Goal: Find specific page/section: Find specific page/section

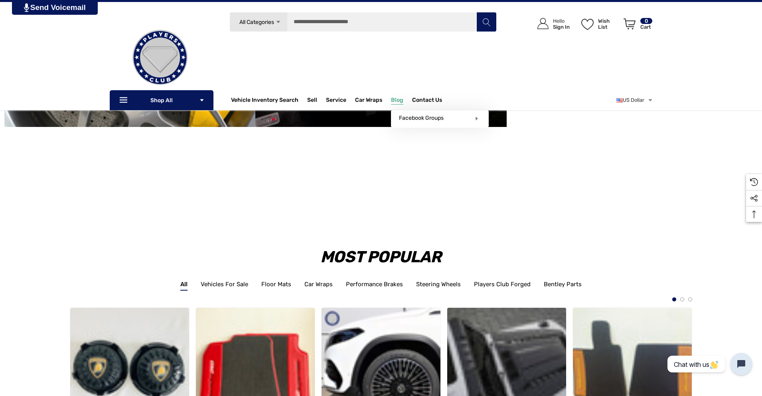
scroll to position [1104, 0]
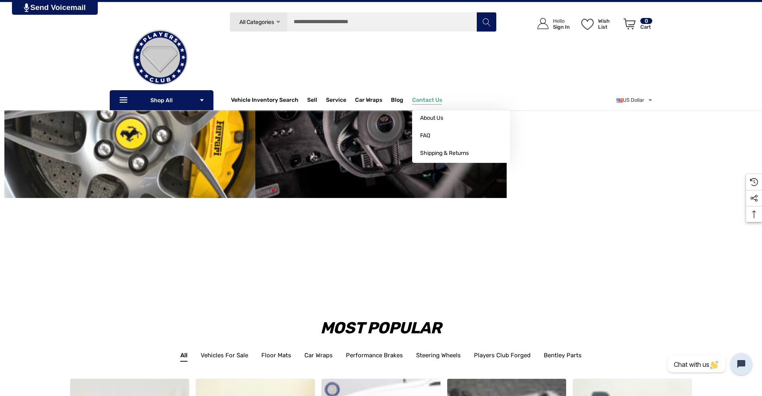
click at [429, 98] on span "Contact Us" at bounding box center [427, 101] width 30 height 9
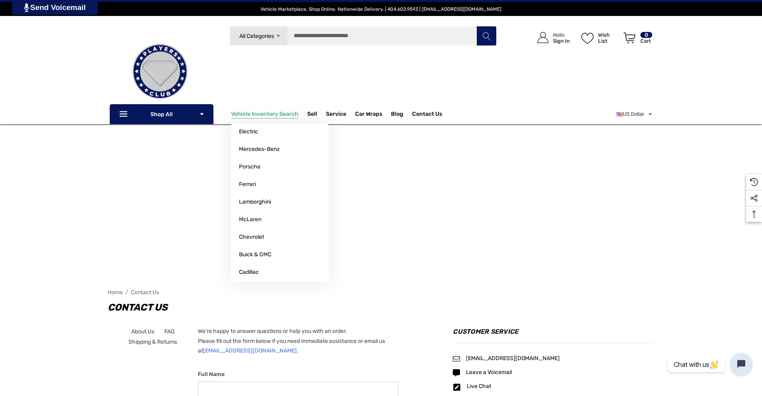
click at [260, 110] on span "Vehicle Inventory Search" at bounding box center [264, 114] width 67 height 9
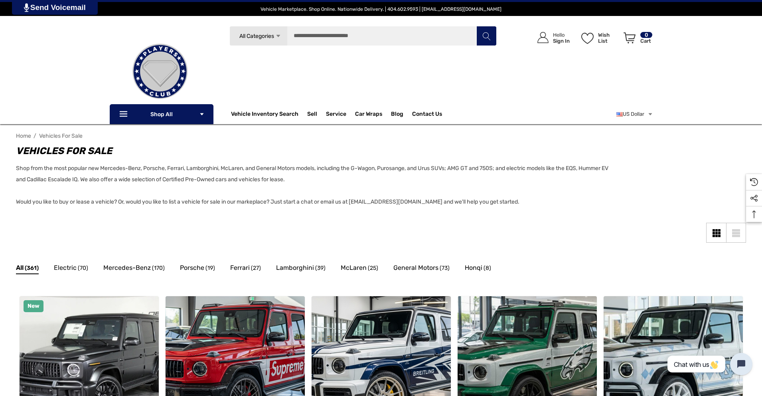
click at [71, 180] on p "Shop from the most popular new Mercedes-Benz, Porsche, Ferrari, Lamborghini, Mc…" at bounding box center [315, 185] width 598 height 45
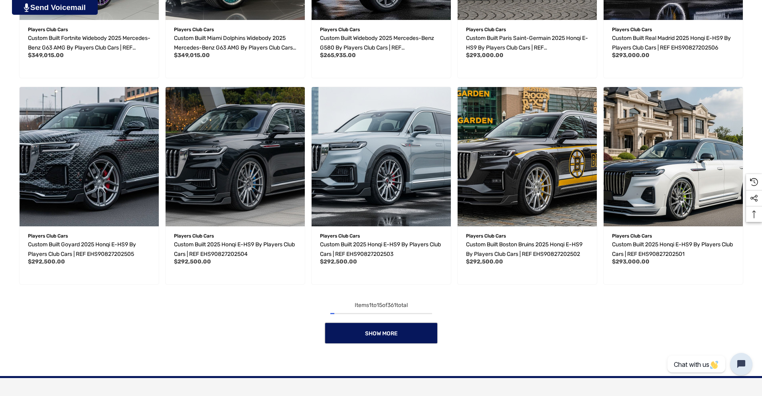
scroll to position [845, 0]
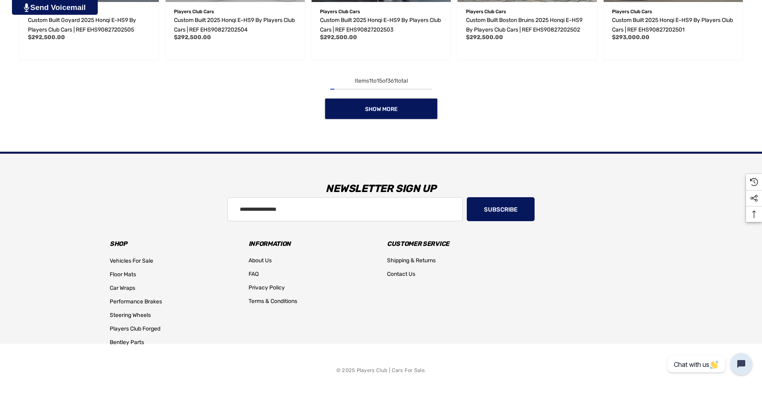
drag, startPoint x: 355, startPoint y: 370, endPoint x: 370, endPoint y: 369, distance: 14.8
click at [370, 369] on p "© 2025 Players Club | Cars For Sale." at bounding box center [380, 370] width 89 height 10
drag, startPoint x: 387, startPoint y: 370, endPoint x: 356, endPoint y: 367, distance: 30.8
click at [356, 367] on p "© 2025 Players Club | Cars For Sale." at bounding box center [380, 370] width 89 height 10
copy p "Players Club"
